Goal: Task Accomplishment & Management: Manage account settings

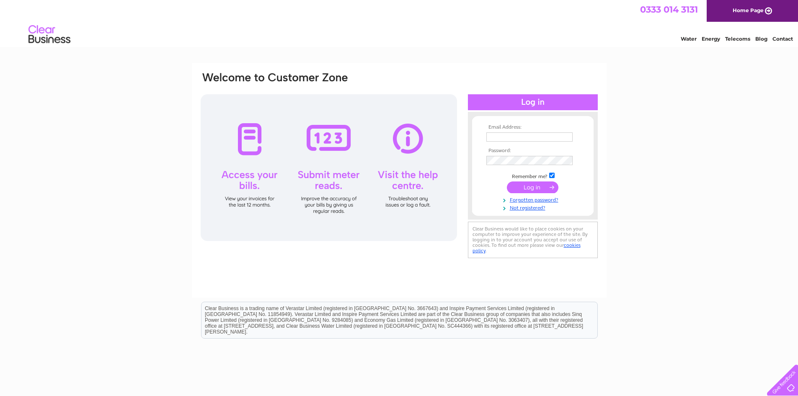
type input "shipleyindoormarket@gmail.com"
click at [537, 188] on input "submit" at bounding box center [533, 187] width 52 height 12
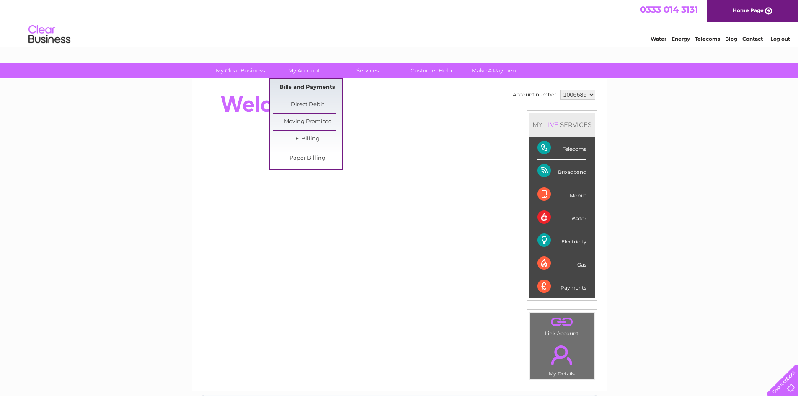
click at [297, 87] on link "Bills and Payments" at bounding box center [307, 87] width 69 height 17
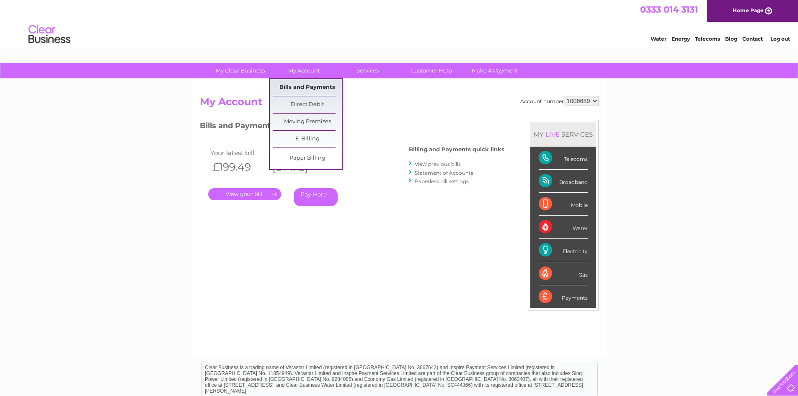
click at [311, 88] on link "Bills and Payments" at bounding box center [307, 87] width 69 height 17
click at [309, 88] on link "Bills and Payments" at bounding box center [307, 87] width 69 height 17
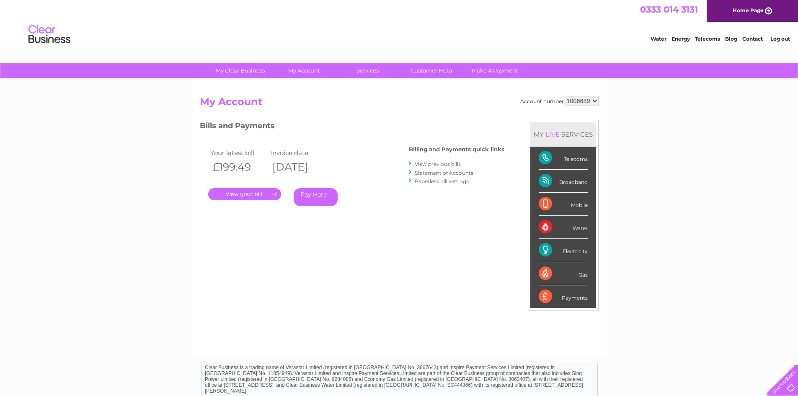
click at [256, 193] on link "." at bounding box center [244, 194] width 73 height 12
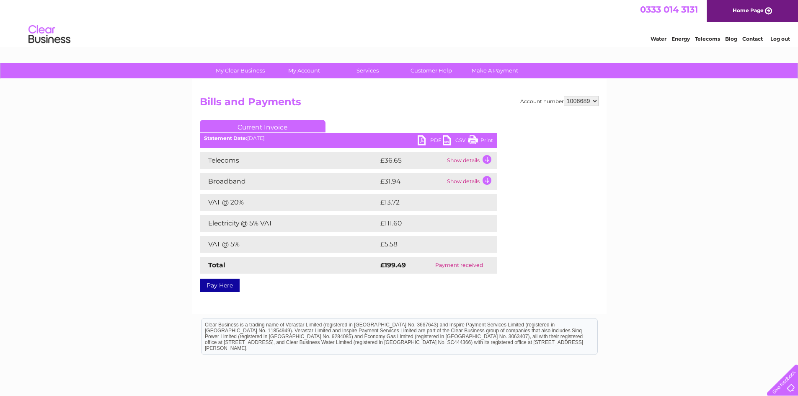
click at [429, 139] on link "PDF" at bounding box center [430, 141] width 25 height 12
click at [786, 39] on link "Log out" at bounding box center [780, 39] width 20 height 6
